Goal: Task Accomplishment & Management: Manage account settings

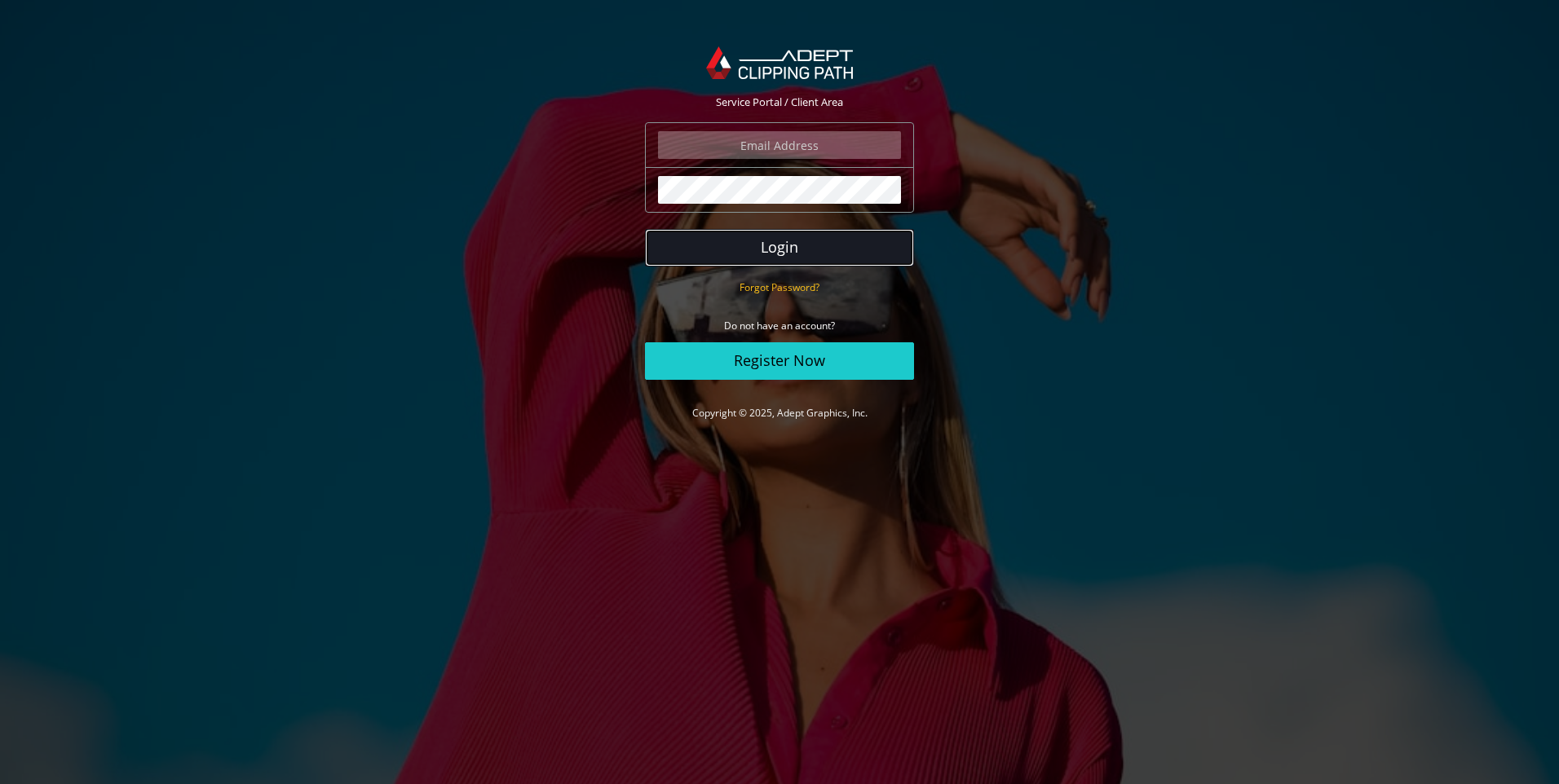
click at [713, 251] on button "Login" at bounding box center [779, 248] width 269 height 38
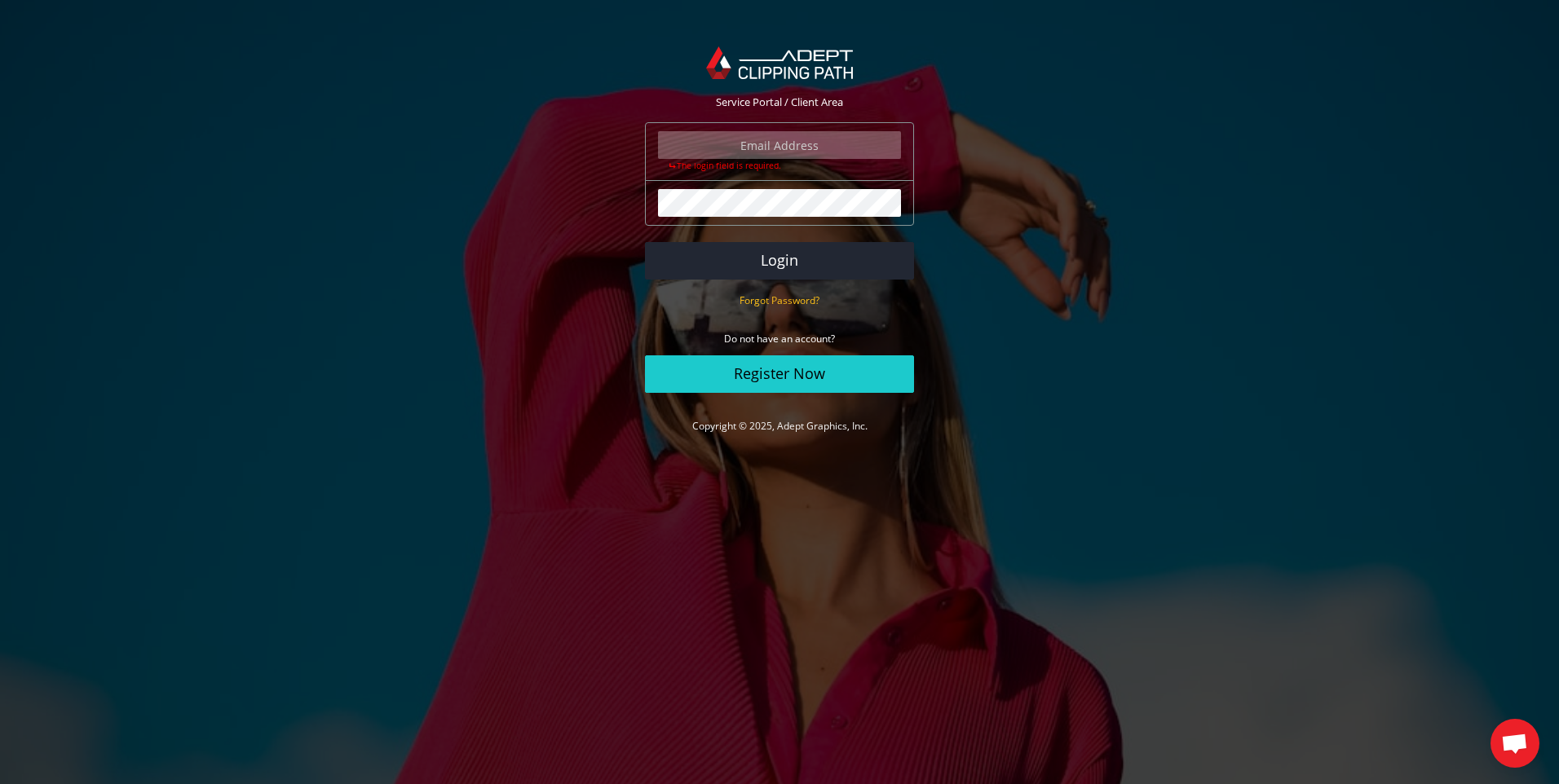
click at [768, 157] on input "email" at bounding box center [780, 144] width 243 height 27
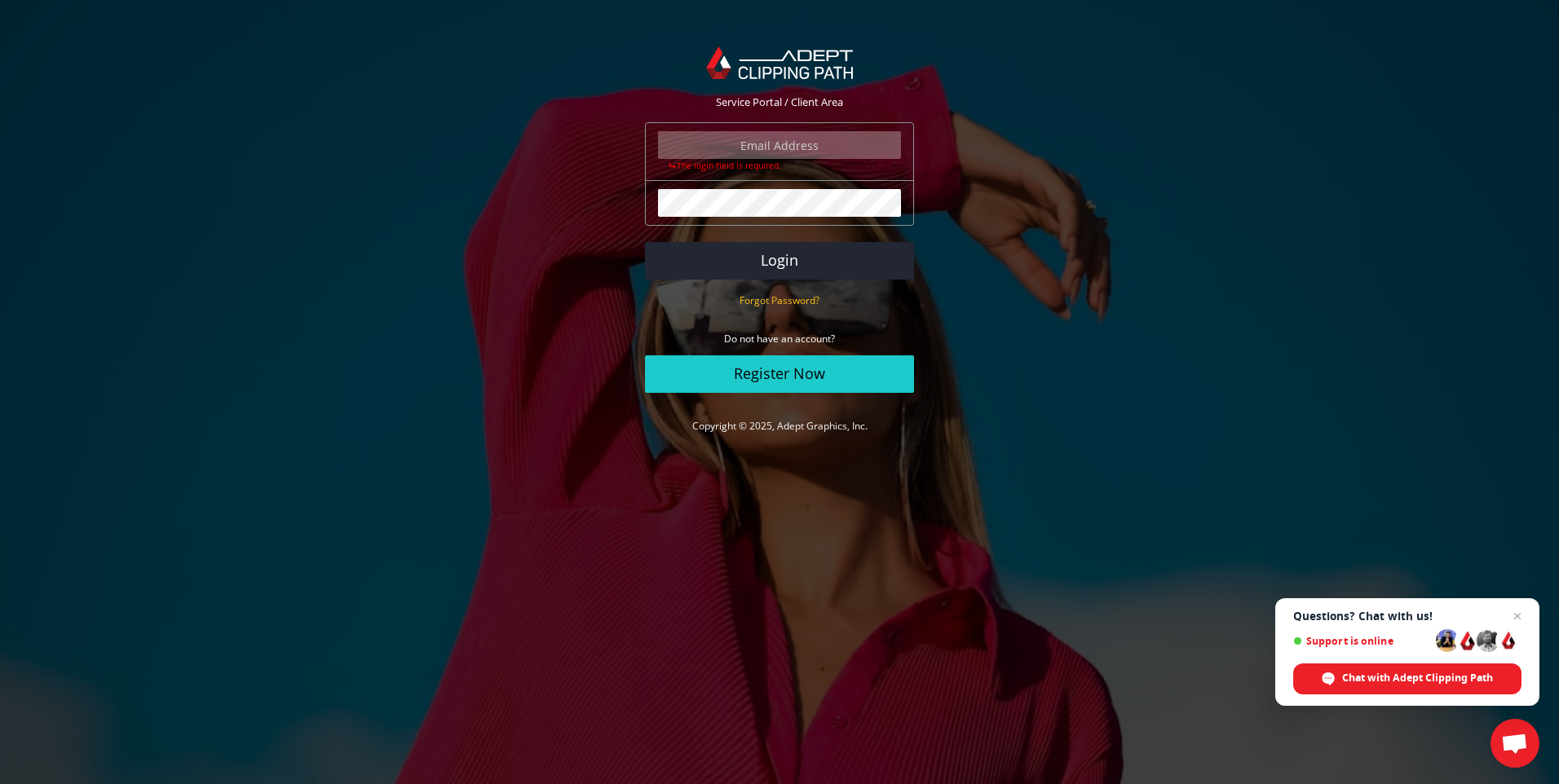
type input "[EMAIL_ADDRESS][DOMAIN_NAME]"
click at [645, 242] on button "Login" at bounding box center [779, 261] width 269 height 38
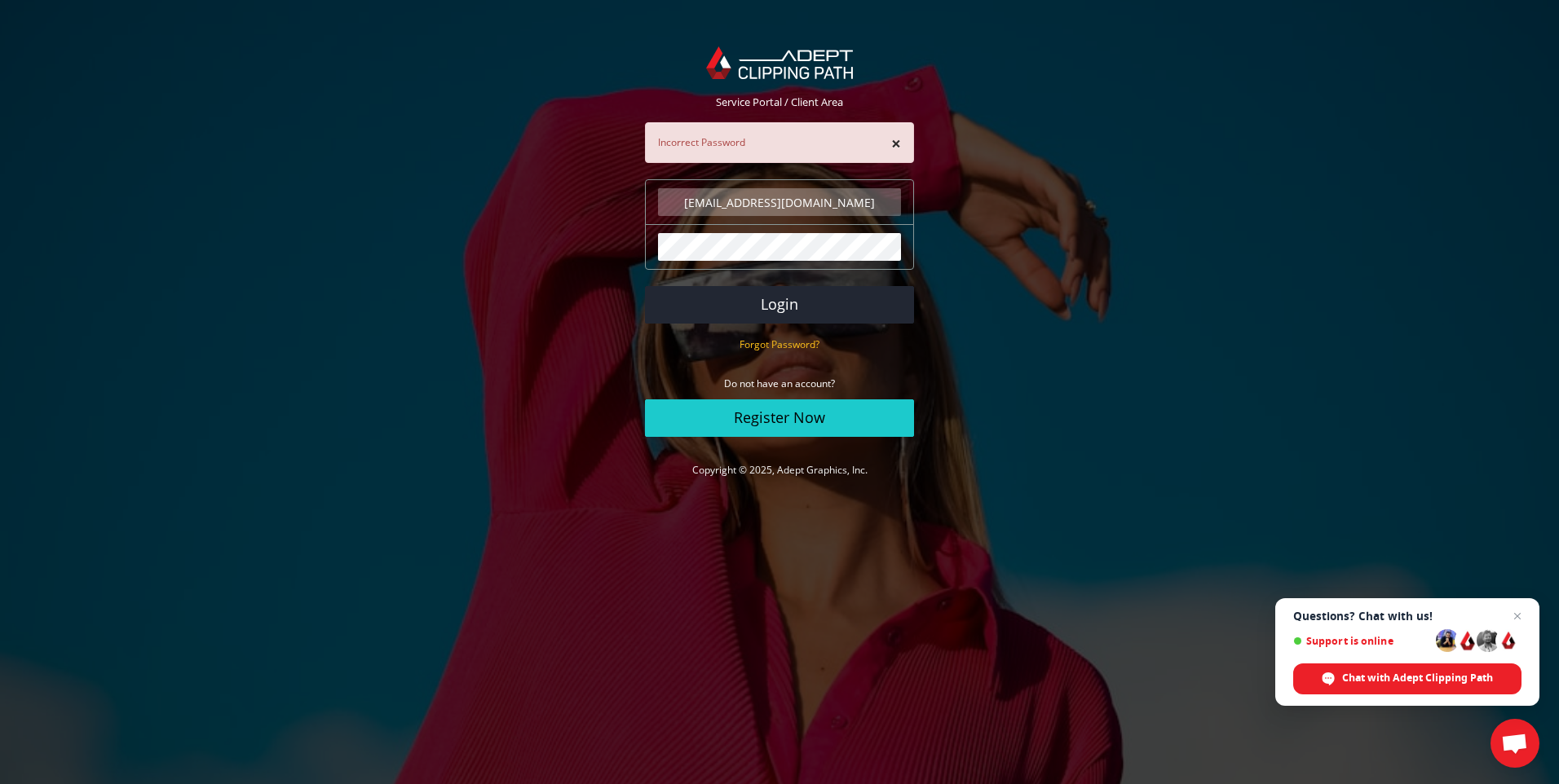
click at [645, 286] on button "Login" at bounding box center [779, 305] width 269 height 38
click at [1528, 618] on span "Questions? Chat with us! Support is online Chat with Adept Clipping Path" at bounding box center [1407, 652] width 264 height 107
click at [1522, 619] on span "Close chat" at bounding box center [1518, 616] width 20 height 20
